Goal: Task Accomplishment & Management: Complete application form

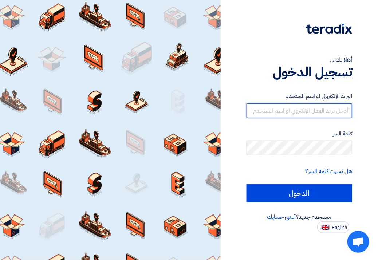
click at [298, 111] on input "text" at bounding box center [300, 110] width 106 height 15
type input "[EMAIL_ADDRESS][DOMAIN_NAME]"
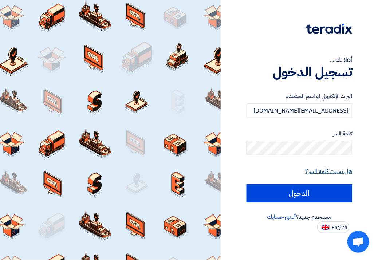
click at [323, 172] on link "هل نسيت كلمة السر؟" at bounding box center [329, 171] width 47 height 9
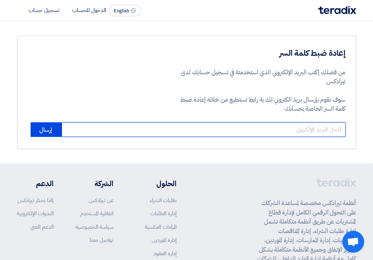
click at [279, 131] on input "email" at bounding box center [204, 129] width 284 height 15
type input "[EMAIL_ADDRESS][DOMAIN_NAME]"
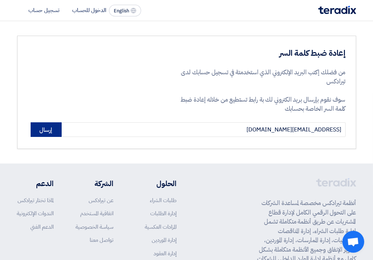
click at [38, 129] on button "إرسال" at bounding box center [46, 129] width 31 height 15
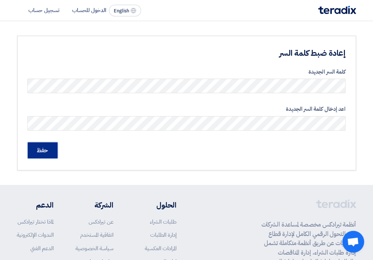
click at [34, 151] on input "حفظ" at bounding box center [43, 150] width 30 height 16
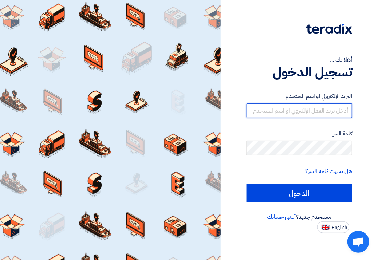
type input "[EMAIL_ADDRESS][DOMAIN_NAME]"
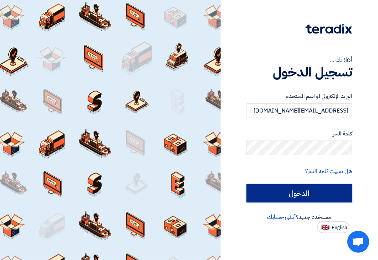
click at [292, 194] on input "الدخول" at bounding box center [300, 193] width 106 height 18
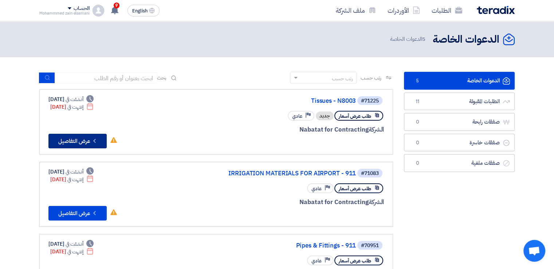
click at [80, 143] on button "Check details عرض التفاصيل" at bounding box center [77, 141] width 58 height 15
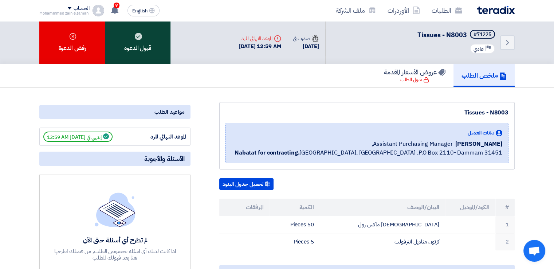
click at [144, 46] on div "قبول الدعوه" at bounding box center [138, 42] width 66 height 43
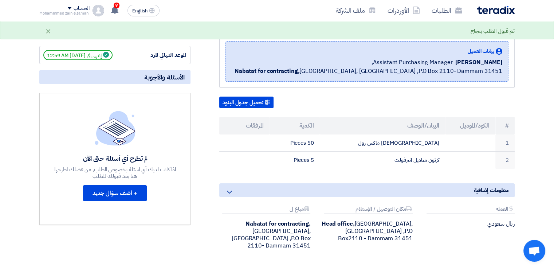
scroll to position [109, 0]
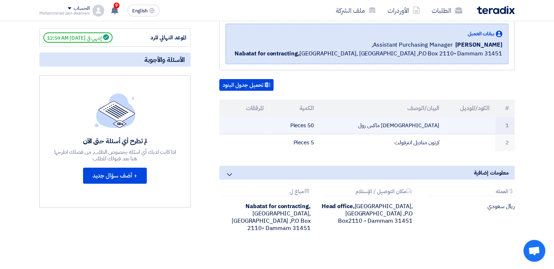
click at [311, 125] on td "50 Pieces" at bounding box center [294, 125] width 50 height 17
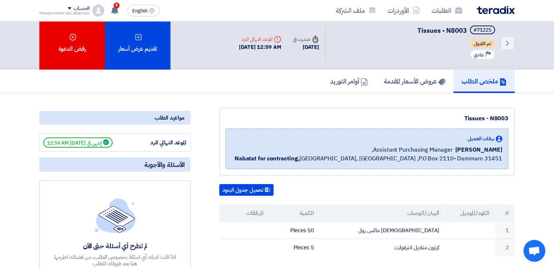
scroll to position [0, 0]
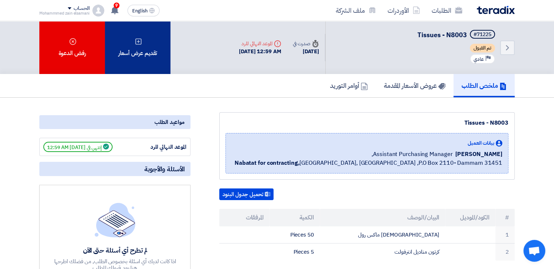
click at [147, 58] on div "تقديم عرض أسعار" at bounding box center [138, 47] width 66 height 53
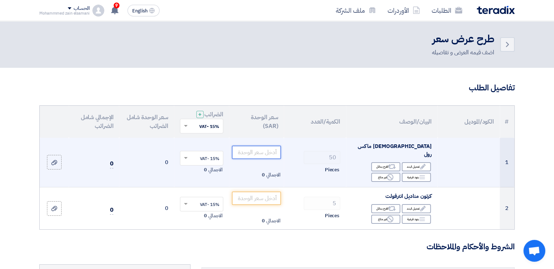
click at [254, 146] on input "number" at bounding box center [256, 152] width 49 height 13
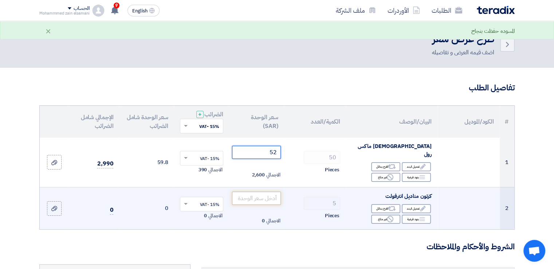
type input "52"
click at [265, 192] on input "number" at bounding box center [256, 198] width 49 height 13
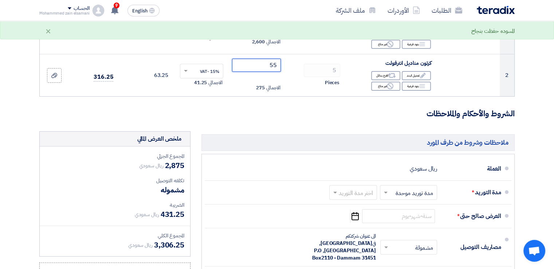
scroll to position [146, 0]
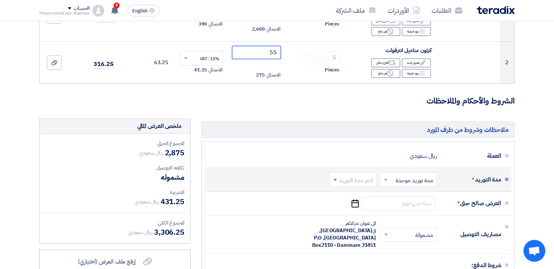
type input "55"
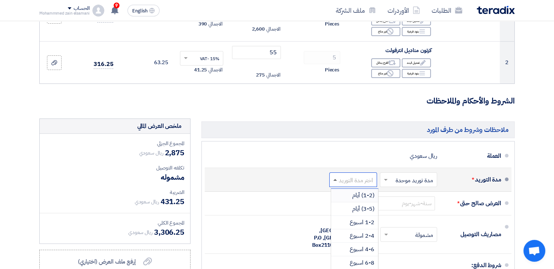
click at [335, 179] on span at bounding box center [335, 180] width 4 height 2
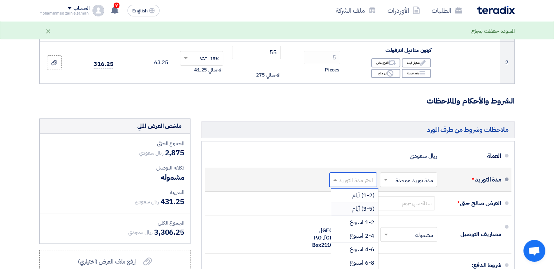
click at [358, 204] on span "(3-5) أيام" at bounding box center [363, 208] width 22 height 9
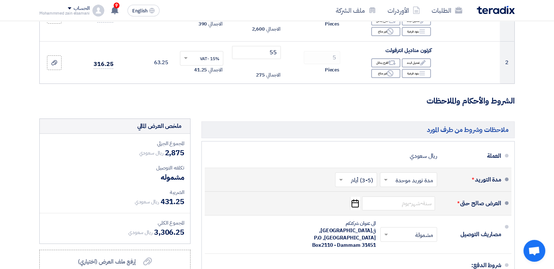
click at [354, 197] on icon "Pick a date" at bounding box center [355, 203] width 10 height 13
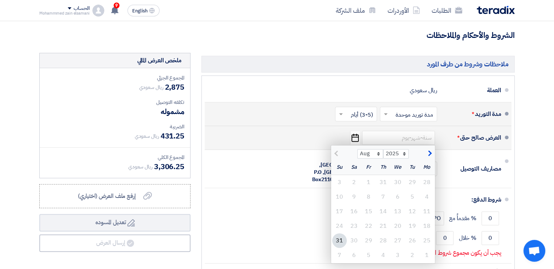
scroll to position [219, 0]
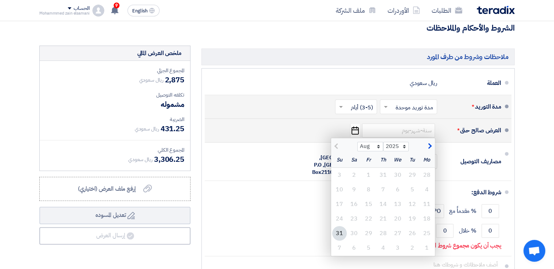
click at [338, 226] on div "31" at bounding box center [339, 233] width 15 height 15
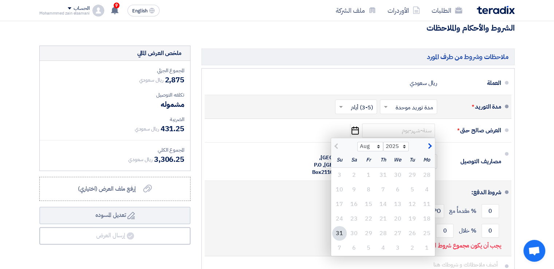
type input "[DATE]"
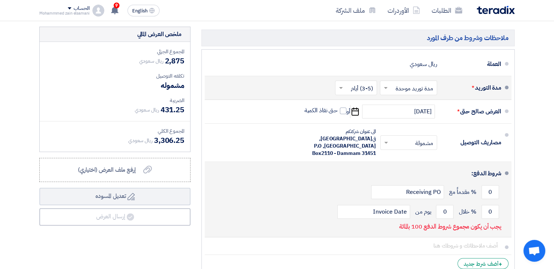
scroll to position [255, 0]
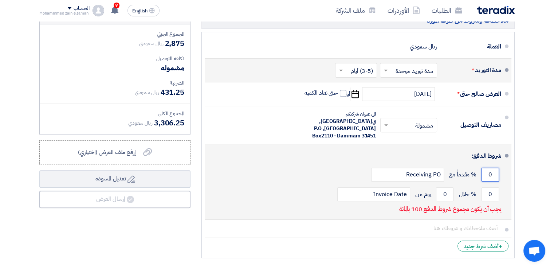
click at [378, 168] on input "0" at bounding box center [489, 175] width 17 height 14
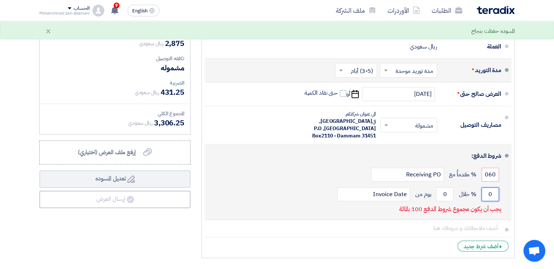
click at [378, 187] on input "0" at bounding box center [489, 194] width 17 height 14
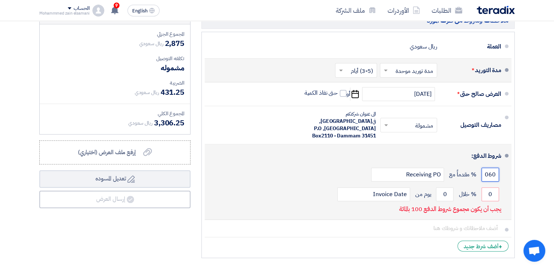
drag, startPoint x: 486, startPoint y: 158, endPoint x: 499, endPoint y: 161, distance: 13.1
click at [378, 168] on input "060" at bounding box center [489, 175] width 17 height 14
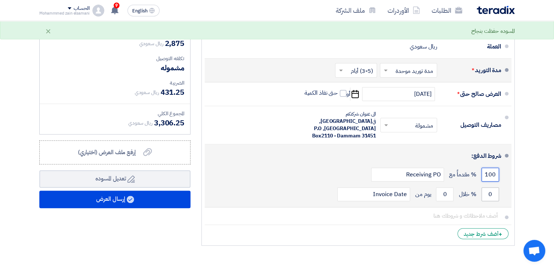
type input "100"
click at [378, 187] on input "0" at bounding box center [489, 194] width 17 height 14
click at [378, 187] on input "0" at bounding box center [444, 194] width 17 height 14
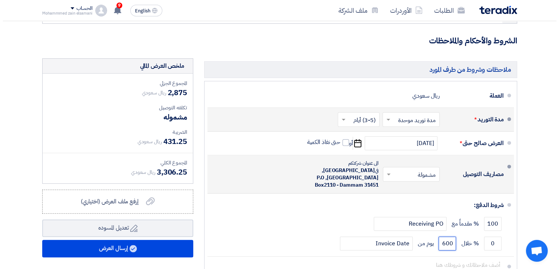
scroll to position [219, 0]
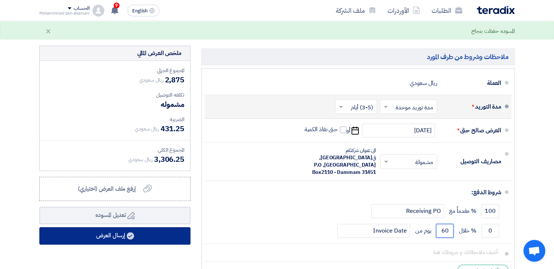
type input "60"
click at [111, 227] on button "إرسال العرض" at bounding box center [114, 235] width 151 height 17
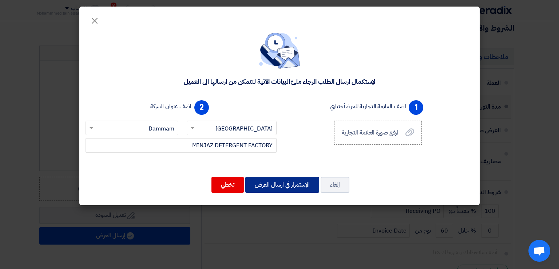
click at [268, 187] on button "الإستمرار في ارسال العرض" at bounding box center [282, 185] width 74 height 16
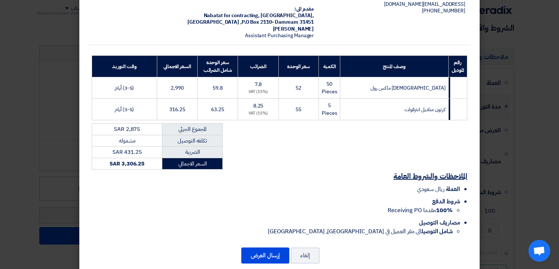
scroll to position [74, 0]
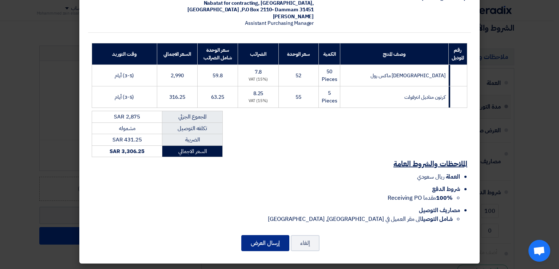
click at [259, 241] on button "إرسال العرض" at bounding box center [265, 243] width 48 height 16
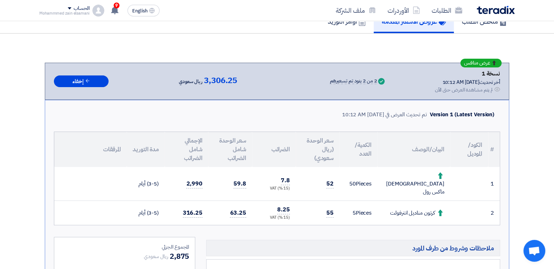
scroll to position [374, 0]
